Goal: Information Seeking & Learning: Learn about a topic

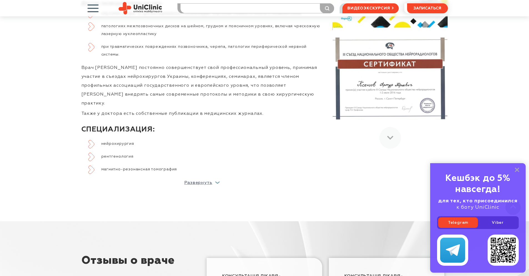
scroll to position [400, 0]
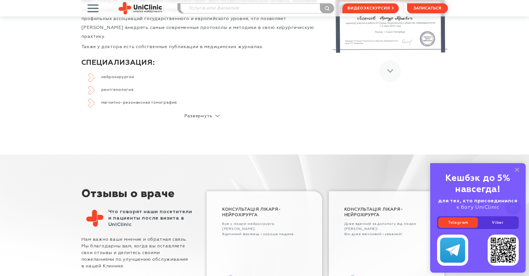
click at [200, 114] on p "Развернуть" at bounding box center [198, 116] width 28 height 4
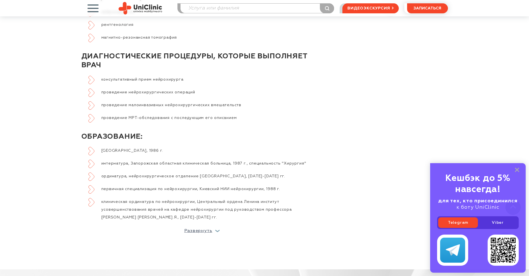
scroll to position [500, 0]
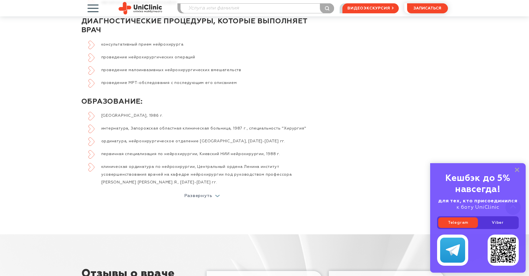
click at [196, 194] on p "Развернуть" at bounding box center [198, 196] width 28 height 4
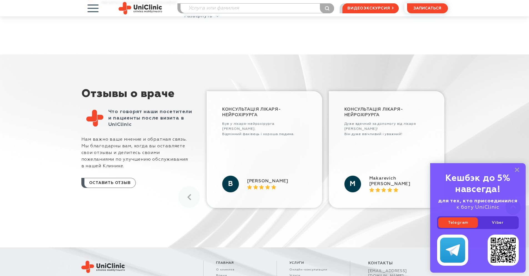
scroll to position [312, 0]
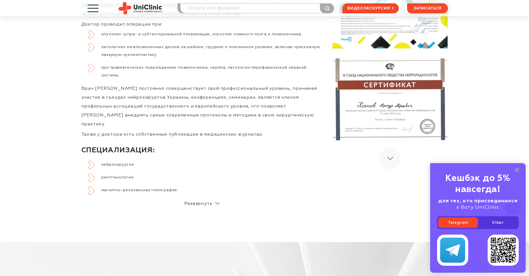
click at [196, 201] on p "Развернуть" at bounding box center [198, 203] width 28 height 4
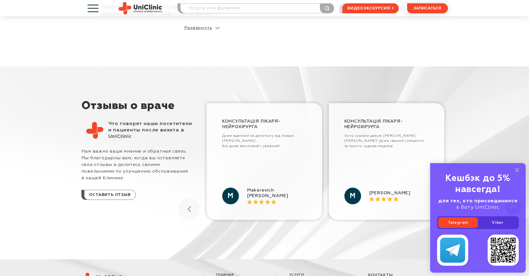
scroll to position [733, 0]
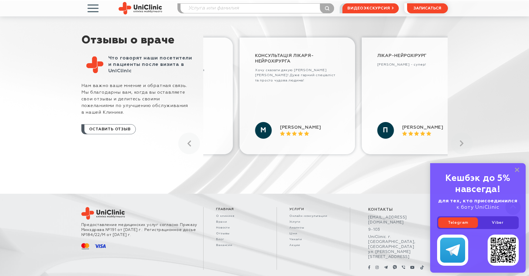
drag, startPoint x: 355, startPoint y: 99, endPoint x: 249, endPoint y: 100, distance: 105.8
click at [254, 100] on div "Консультація лікаря-нейрохірурга [PERSON_NAME] на вищому рівні. Але особливу ув…" at bounding box center [325, 95] width 244 height 123
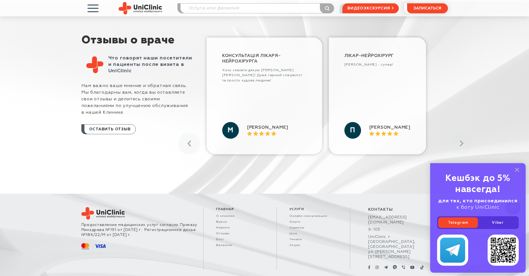
drag, startPoint x: 337, startPoint y: 97, endPoint x: 253, endPoint y: 97, distance: 83.3
click at [254, 97] on div "Консультація лікаря-нейрохірурга [PERSON_NAME] на вищому рівні. Але особливу ув…" at bounding box center [325, 95] width 244 height 123
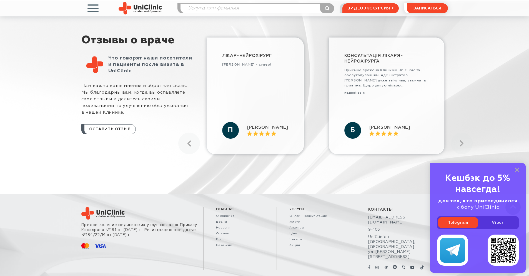
drag, startPoint x: 297, startPoint y: 104, endPoint x: 258, endPoint y: 102, distance: 39.5
click at [260, 102] on div "Консультація лікаря-нейрохірурга [PERSON_NAME] на вищому рівні. Але особливу ув…" at bounding box center [325, 95] width 244 height 123
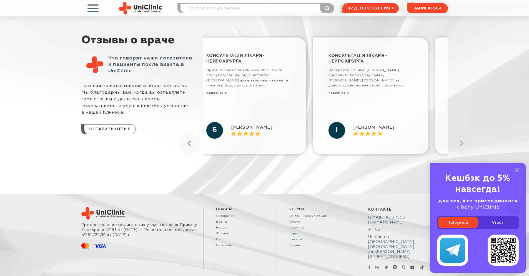
drag, startPoint x: 301, startPoint y: 102, endPoint x: 263, endPoint y: 103, distance: 37.5
click at [266, 103] on div "Консультація лікаря-нейрохірурга [PERSON_NAME] на вищому рівні. Але особливу ув…" at bounding box center [325, 95] width 244 height 123
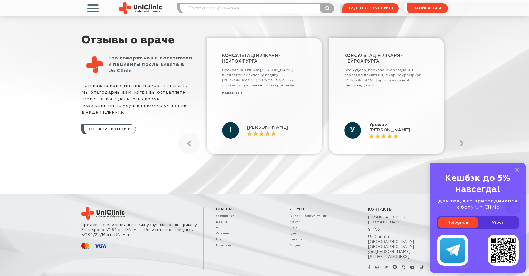
scroll to position [749, 0]
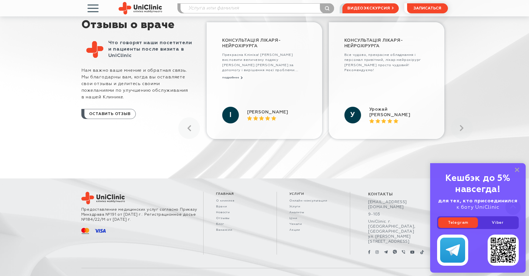
drag, startPoint x: 295, startPoint y: 102, endPoint x: 260, endPoint y: 97, distance: 35.6
click at [261, 97] on div "Консультація лікаря-нейрохірурга [PERSON_NAME] на вищому рівні. Але особливу ув…" at bounding box center [325, 80] width 244 height 123
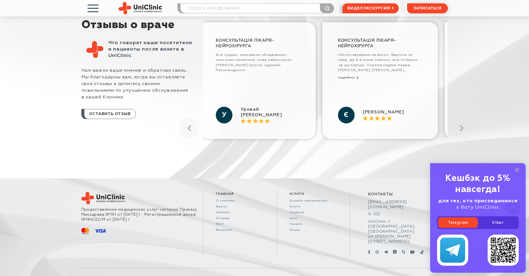
drag, startPoint x: 305, startPoint y: 91, endPoint x: 277, endPoint y: 91, distance: 27.8
click at [278, 91] on div "Консультація лікаря-нейрохірурга [PERSON_NAME] на вищому рівні. Але особливу ув…" at bounding box center [325, 80] width 244 height 123
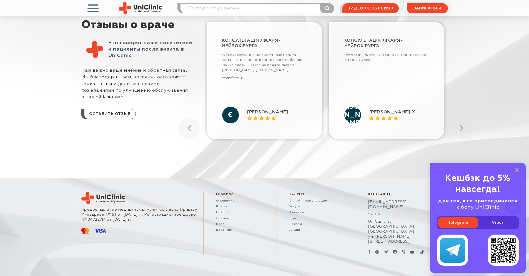
drag, startPoint x: 291, startPoint y: 91, endPoint x: 272, endPoint y: 90, distance: 19.2
click at [277, 90] on div "Консультація лікаря-нейрохірурга [PERSON_NAME] на вищому рівні. Але особливу ув…" at bounding box center [325, 80] width 244 height 123
drag, startPoint x: 287, startPoint y: 94, endPoint x: 266, endPoint y: 94, distance: 20.6
click at [271, 94] on div "Консультація лікаря-нейрохірурга [PERSON_NAME] на вищому рівні. Але особливу ув…" at bounding box center [325, 80] width 244 height 123
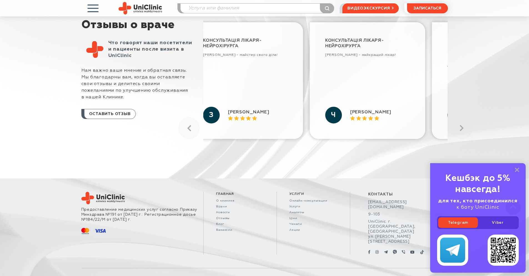
drag, startPoint x: 291, startPoint y: 96, endPoint x: 265, endPoint y: 96, distance: 25.8
click at [266, 96] on div "Консультація лікаря-нейрохірурга [PERSON_NAME] на вищому рівні. Але особливу ув…" at bounding box center [325, 80] width 244 height 123
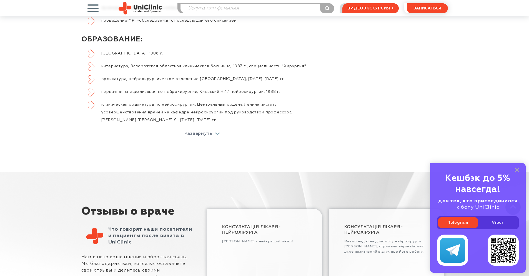
scroll to position [515, 0]
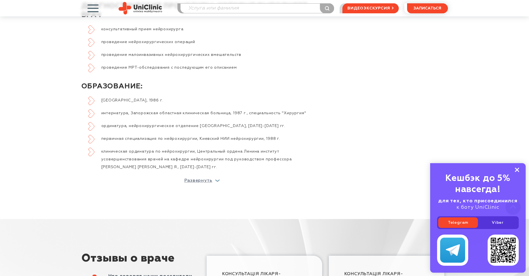
click at [515, 171] on icon at bounding box center [517, 169] width 4 height 5
